Goal: Information Seeking & Learning: Understand process/instructions

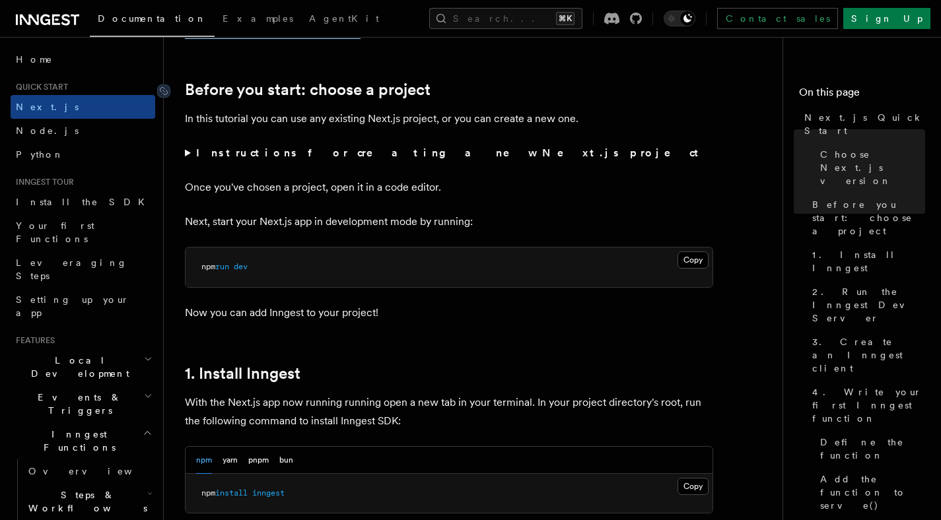
scroll to position [437, 0]
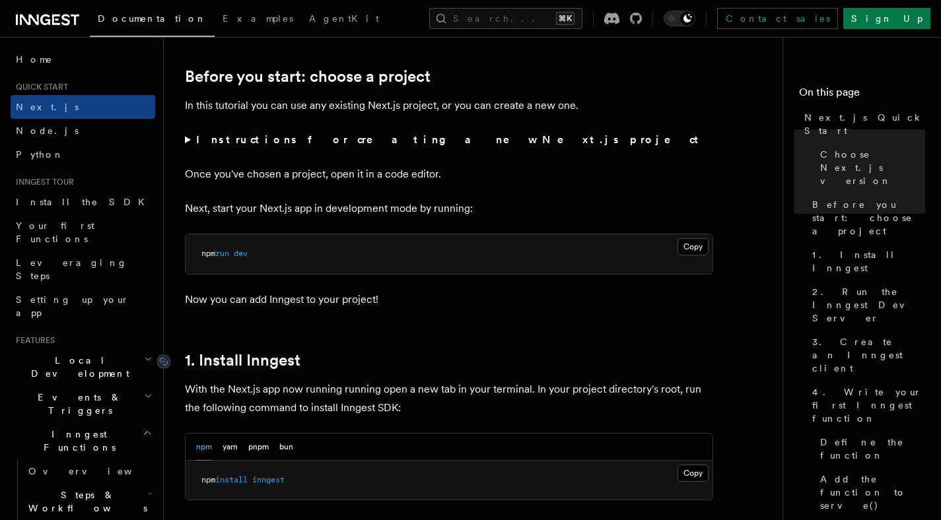
click at [286, 366] on link "1. Install Inngest" at bounding box center [243, 360] width 116 height 18
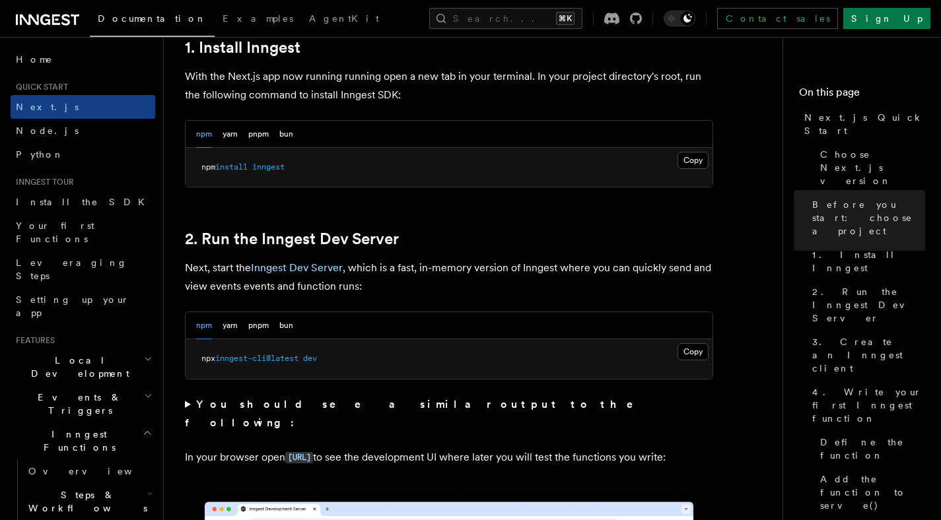
scroll to position [741, 0]
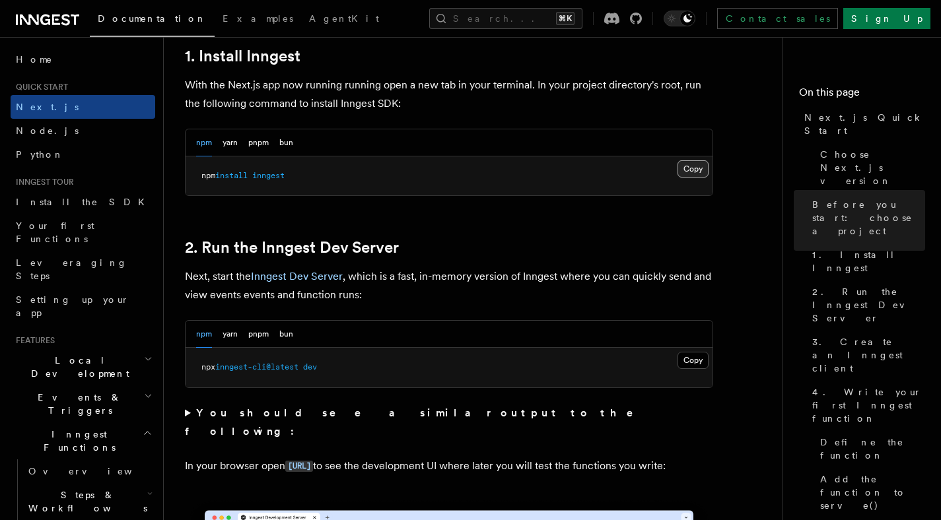
click at [698, 173] on button "Copy Copied" at bounding box center [692, 168] width 31 height 17
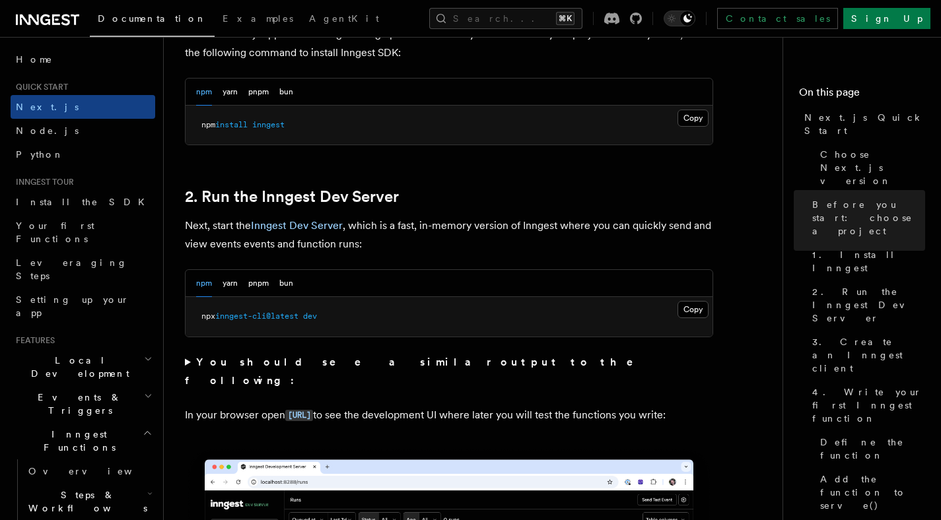
scroll to position [795, 0]
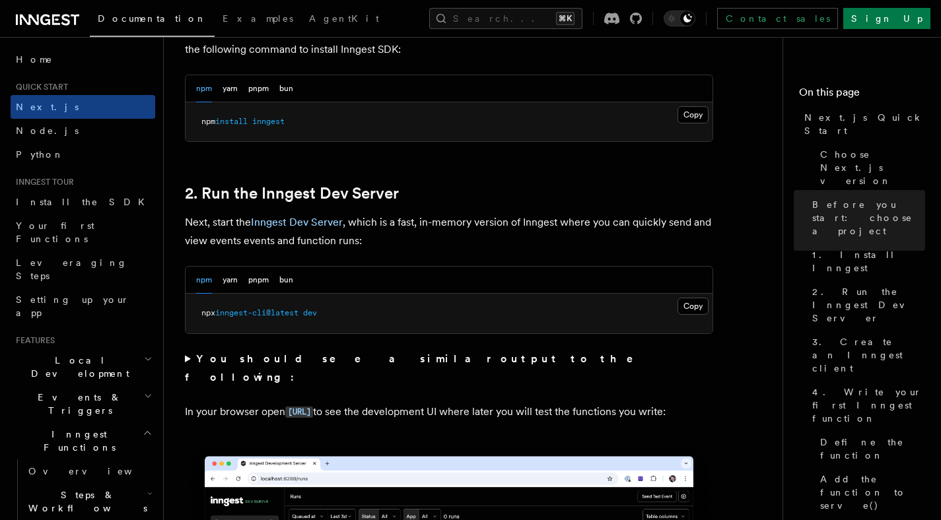
click at [188, 356] on summary "You should see a similar output to the following:" at bounding box center [449, 368] width 528 height 37
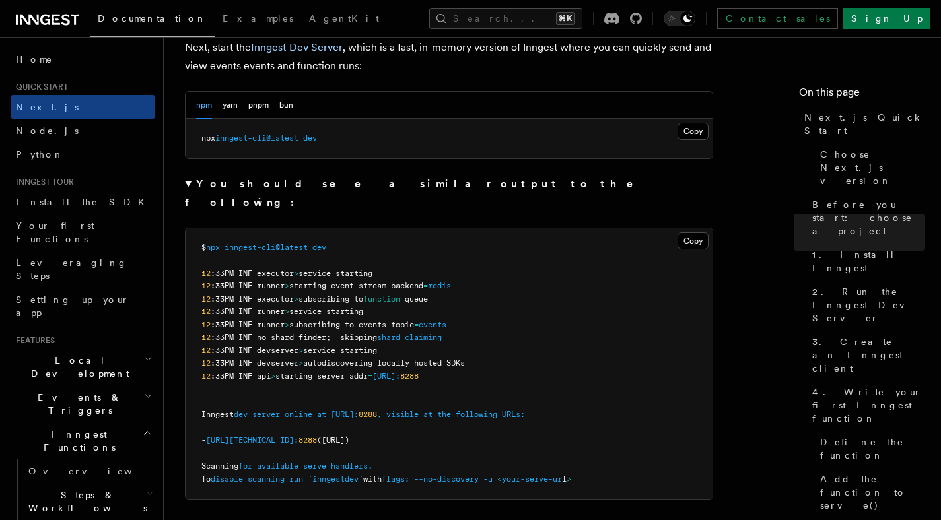
scroll to position [933, 0]
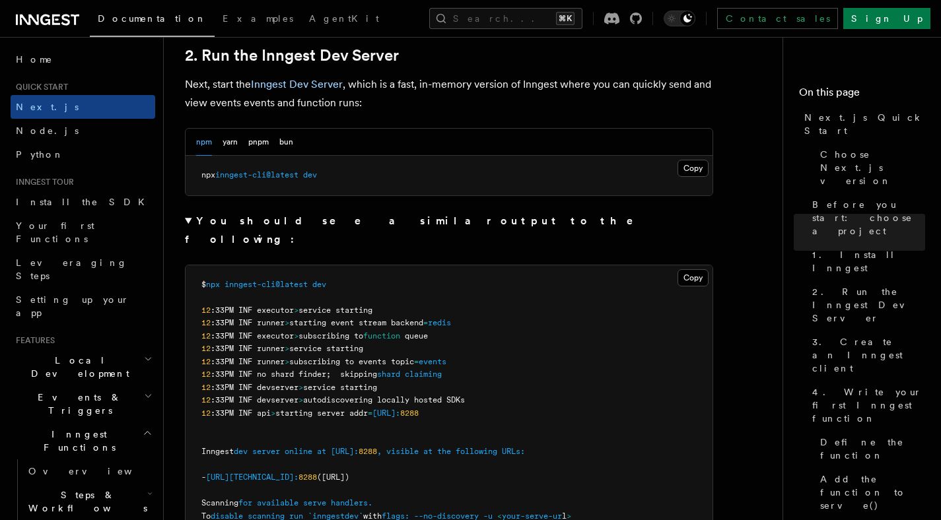
click at [188, 220] on summary "You should see a similar output to the following:" at bounding box center [449, 230] width 528 height 37
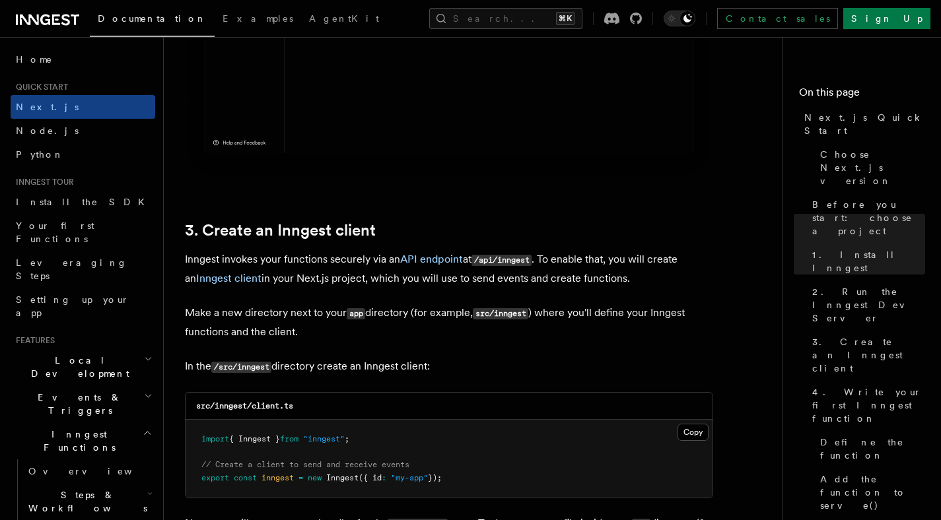
scroll to position [1441, 0]
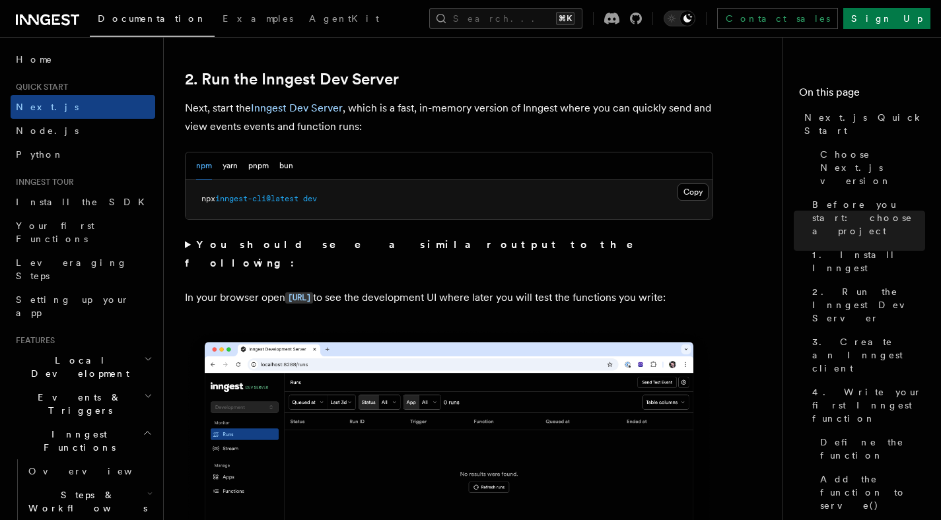
scroll to position [905, 0]
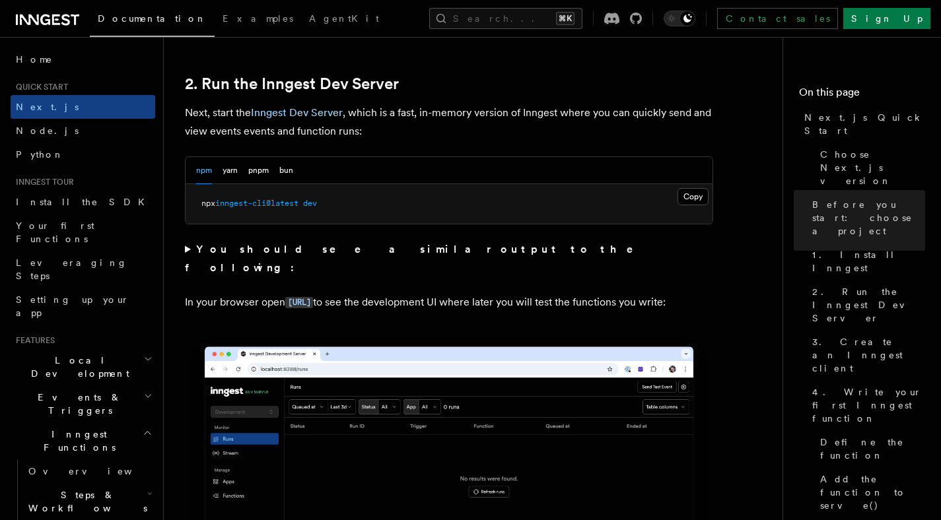
click at [327, 208] on pre "npx inngest-cli@latest dev" at bounding box center [448, 204] width 527 height 40
drag, startPoint x: 406, startPoint y: 84, endPoint x: 203, endPoint y: 83, distance: 202.6
click at [203, 83] on h2 "2. Run the Inngest Dev Server" at bounding box center [449, 84] width 528 height 18
copy link "Run the Inngest Dev Server"
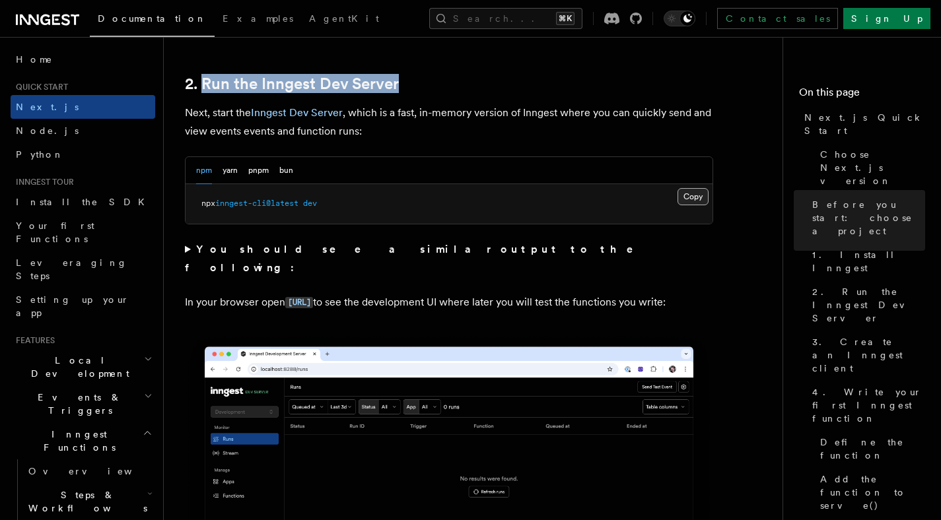
click at [693, 194] on button "Copy Copied" at bounding box center [692, 196] width 31 height 17
click at [438, 298] on p "In your browser open [URL] to see the development UI where later you will test …" at bounding box center [449, 302] width 528 height 19
click at [189, 251] on summary "You should see a similar output to the following:" at bounding box center [449, 258] width 528 height 37
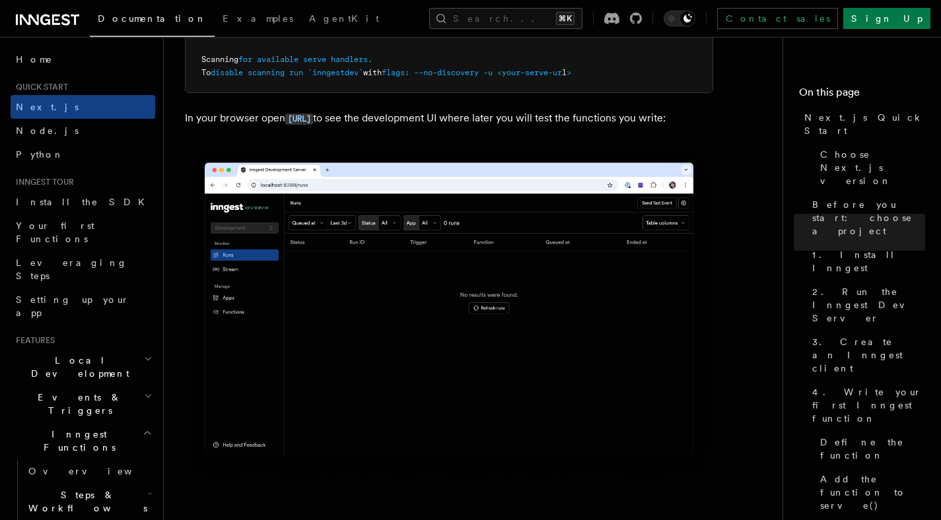
scroll to position [1378, 0]
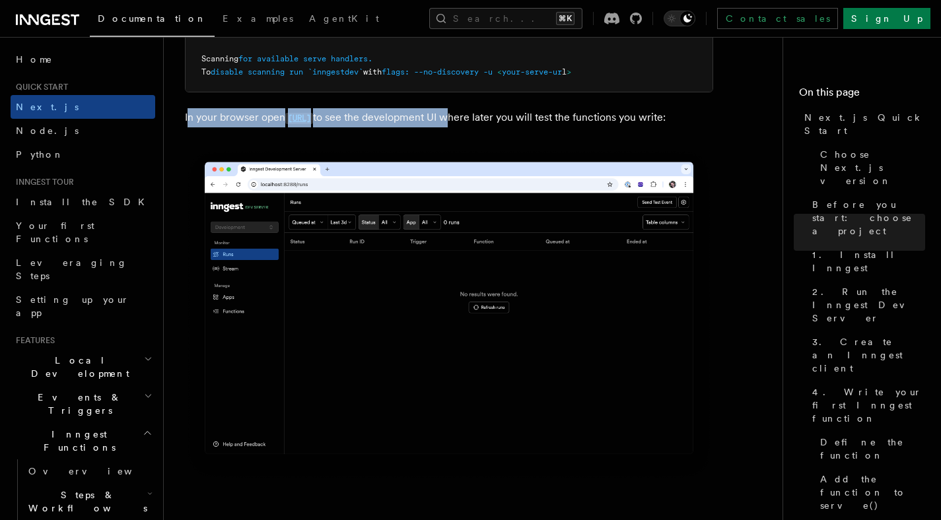
drag, startPoint x: 187, startPoint y: 102, endPoint x: 518, endPoint y: 100, distance: 331.4
click at [518, 108] on p "In your browser open [URL] to see the development UI where later you will test …" at bounding box center [449, 117] width 528 height 19
copy p "n your browser open [URL] to see the development UI"
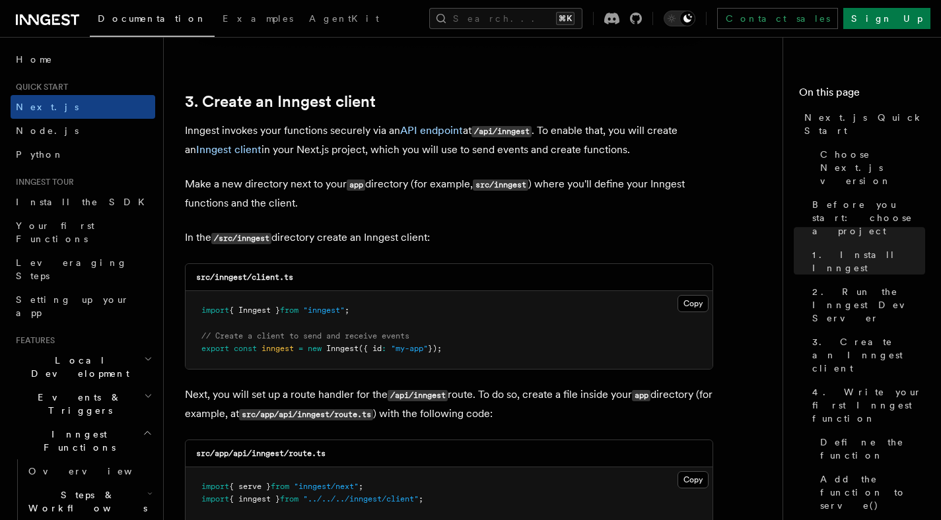
scroll to position [1782, 0]
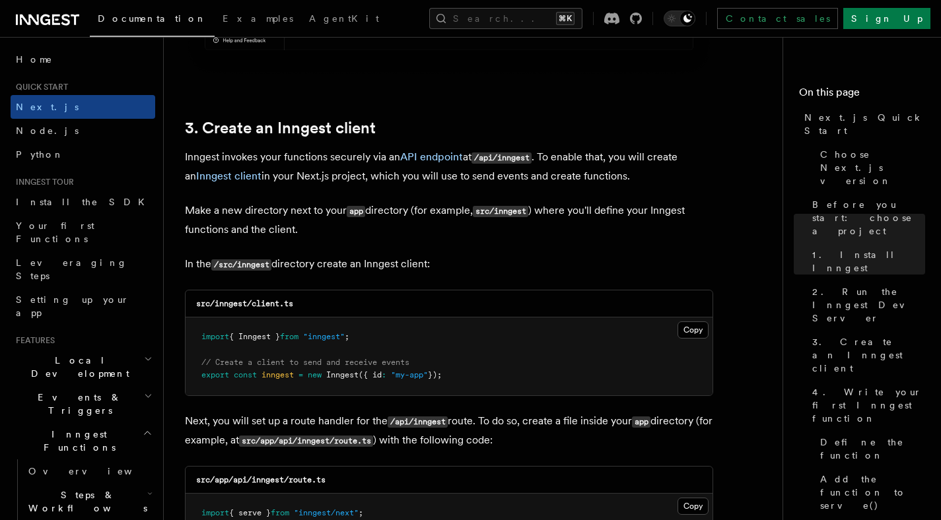
drag, startPoint x: 622, startPoint y: 182, endPoint x: 185, endPoint y: 156, distance: 437.7
click at [185, 156] on p "Inngest invokes your functions securely via an API endpoint at /api/inngest . T…" at bounding box center [449, 167] width 528 height 38
copy p "Inngest invokes your functions securely via an API endpoint at /api/inngest . T…"
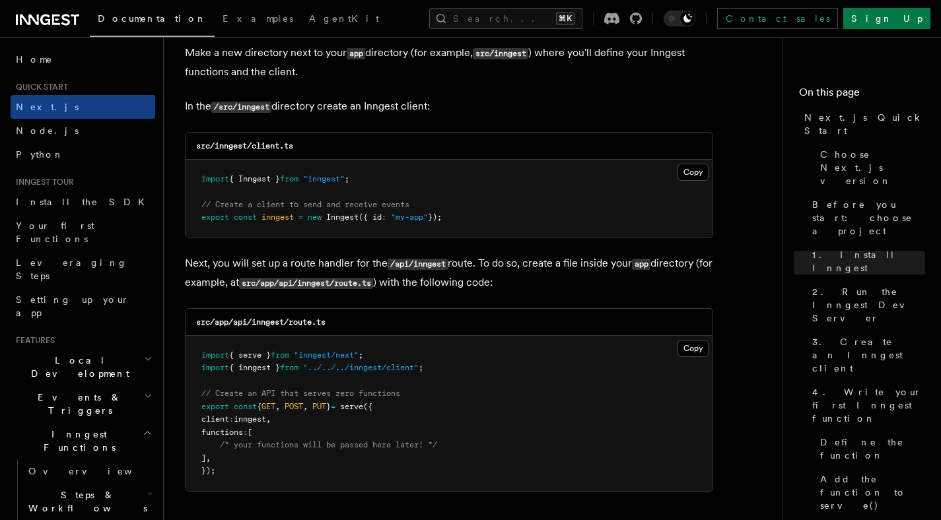
scroll to position [1941, 0]
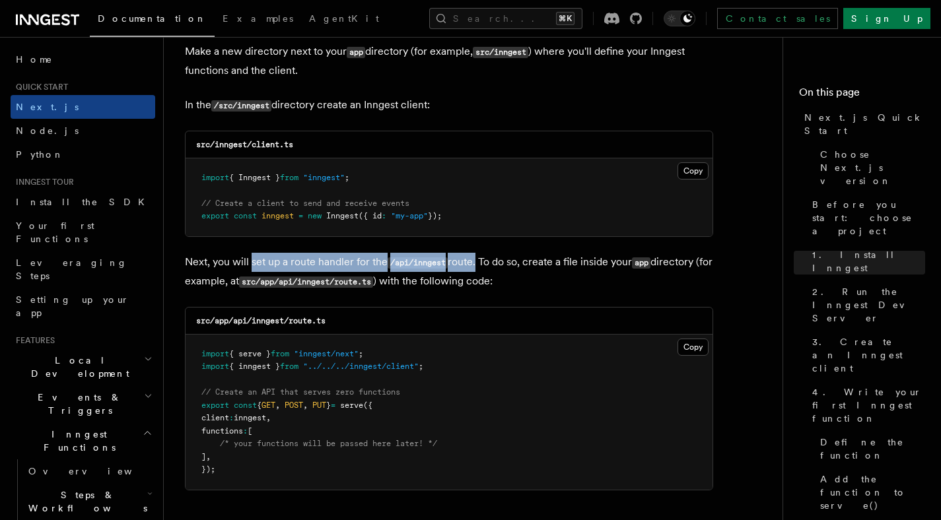
drag, startPoint x: 478, startPoint y: 263, endPoint x: 253, endPoint y: 266, distance: 225.1
click at [252, 266] on p "Next, you will set up a route handler for the /api/inngest route. To do so, cre…" at bounding box center [449, 272] width 528 height 38
copy p "set up a route handler for the /api/inngest route"
click at [528, 255] on p "Next, you will set up a route handler for the /api/inngest route. To do so, cre…" at bounding box center [449, 272] width 528 height 38
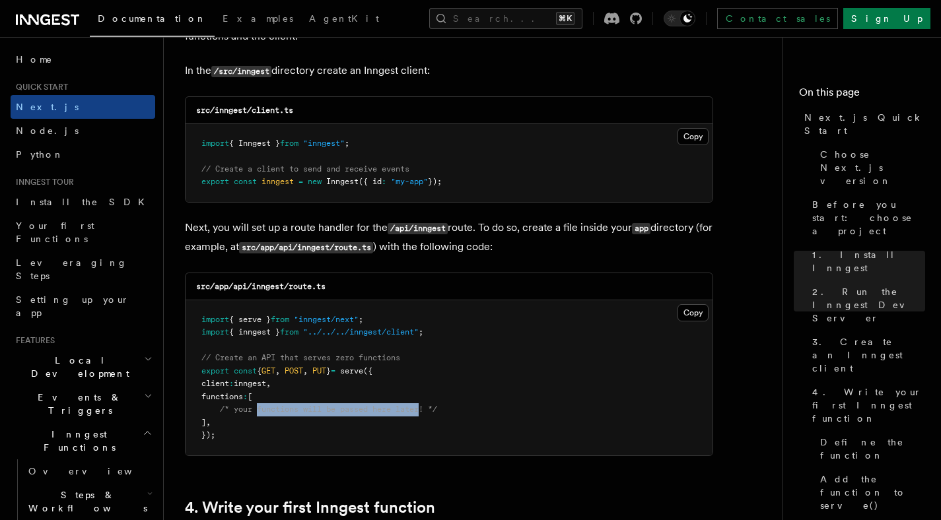
drag, startPoint x: 259, startPoint y: 410, endPoint x: 425, endPoint y: 407, distance: 166.4
click at [426, 407] on span "/* your functions will be passed here later! */" at bounding box center [328, 409] width 217 height 9
copy span "functions will be passed here later"
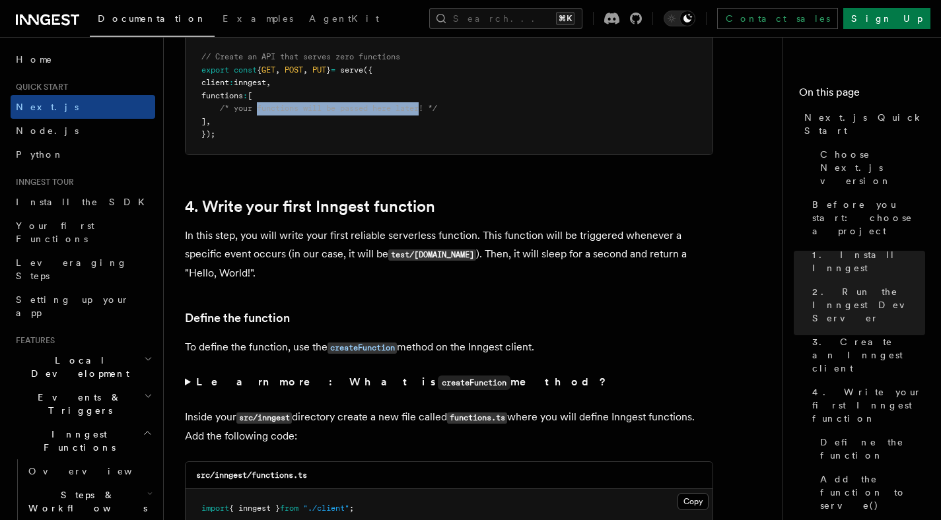
scroll to position [2279, 0]
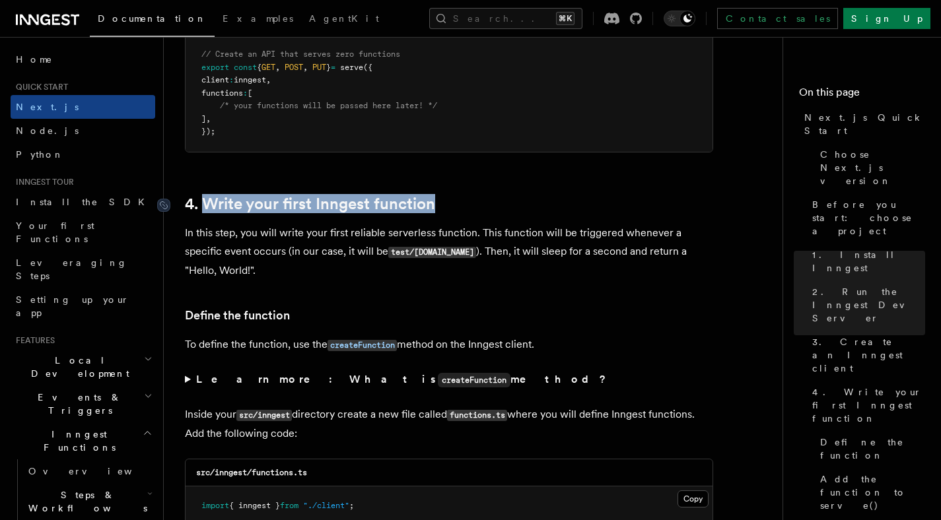
drag, startPoint x: 441, startPoint y: 207, endPoint x: 207, endPoint y: 204, distance: 234.3
click at [206, 205] on h2 "4. Write your first Inngest function" at bounding box center [449, 204] width 528 height 18
copy link "Write your first Inngest function"
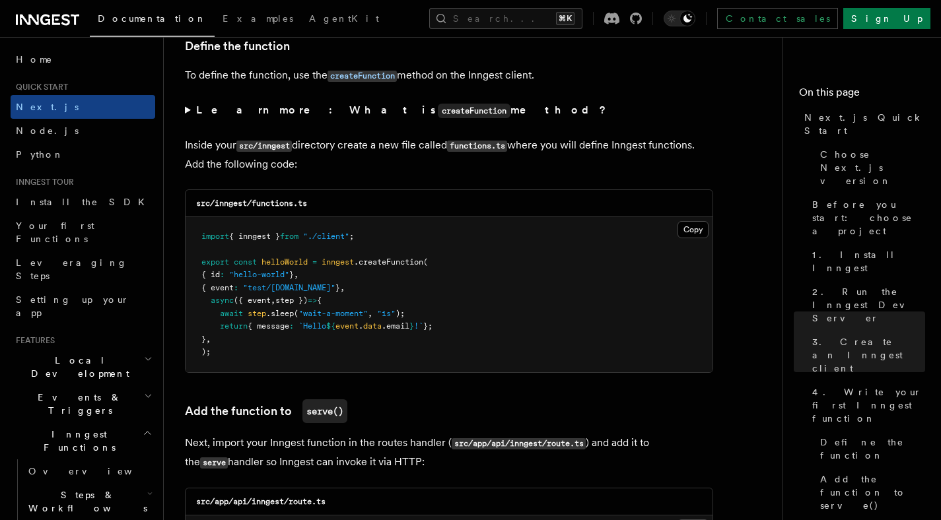
scroll to position [2504, 0]
